Goal: Task Accomplishment & Management: Manage account settings

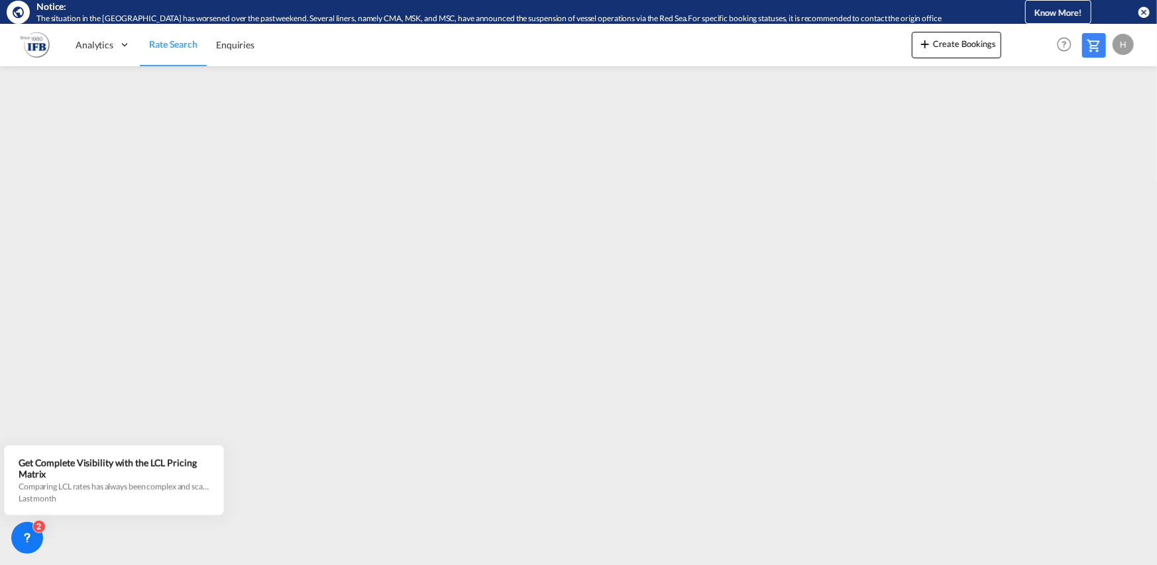
click at [1129, 45] on div "H" at bounding box center [1123, 44] width 21 height 21
click at [1102, 123] on button "Logout" at bounding box center [1108, 125] width 86 height 27
click at [1124, 46] on div "H" at bounding box center [1123, 44] width 21 height 21
click at [1102, 128] on button "Logout" at bounding box center [1108, 125] width 86 height 27
click at [1123, 44] on div "H" at bounding box center [1123, 44] width 21 height 21
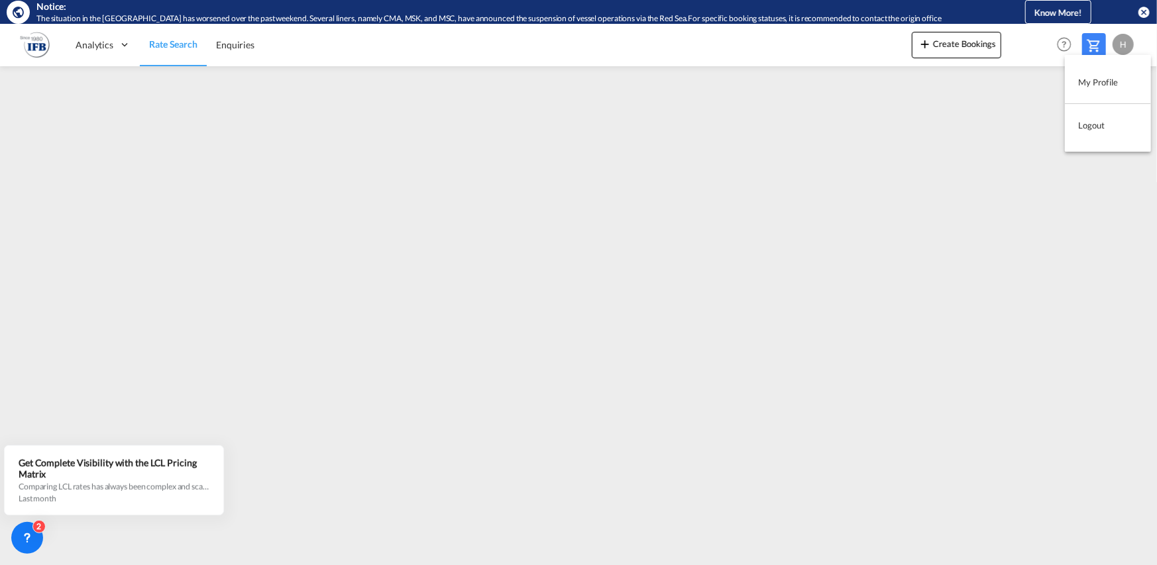
click at [1090, 127] on button "Logout" at bounding box center [1108, 125] width 86 height 27
click at [1127, 40] on div "H" at bounding box center [1123, 44] width 21 height 21
click at [1094, 131] on button "Logout" at bounding box center [1108, 125] width 86 height 27
click at [1120, 44] on div "H" at bounding box center [1123, 44] width 21 height 21
click at [1099, 124] on button "Logout" at bounding box center [1108, 125] width 86 height 27
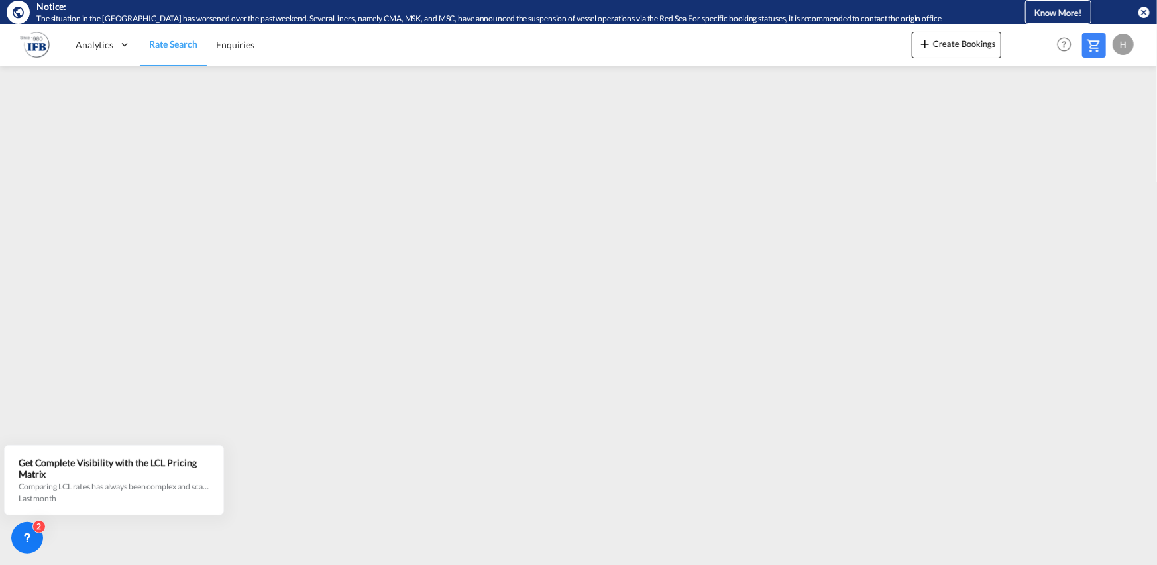
click at [1127, 42] on div "H" at bounding box center [1123, 44] width 21 height 21
click at [1091, 127] on button "Logout" at bounding box center [1108, 125] width 86 height 27
